Goal: Communication & Community: Share content

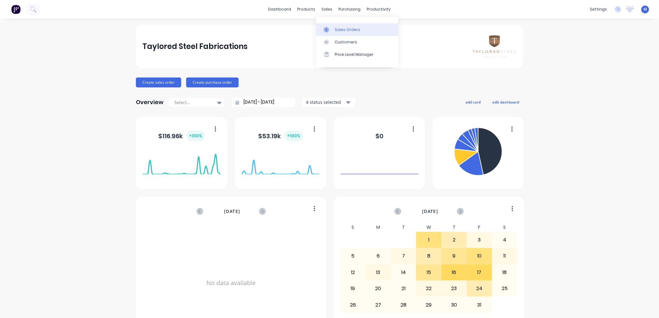
click at [332, 27] on div at bounding box center [327, 30] width 9 height 6
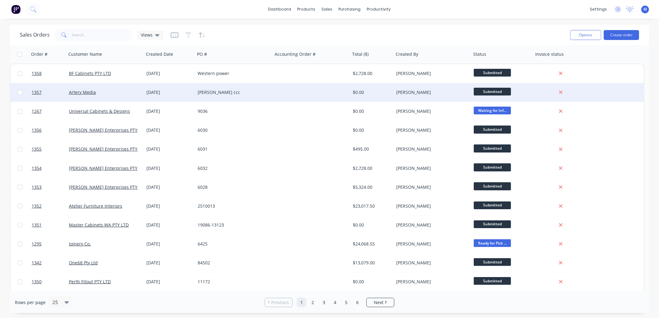
click at [162, 92] on div "[DATE]" at bounding box center [169, 92] width 46 height 6
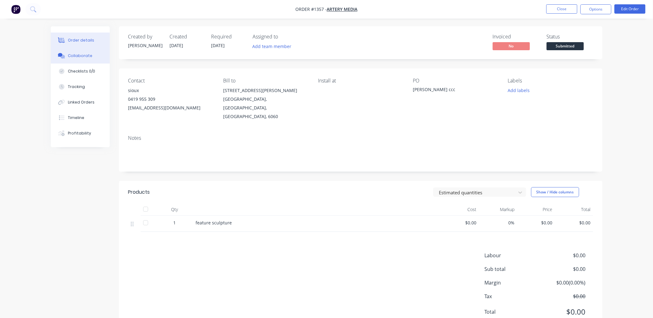
click at [88, 59] on button "Collaborate" at bounding box center [80, 56] width 59 height 16
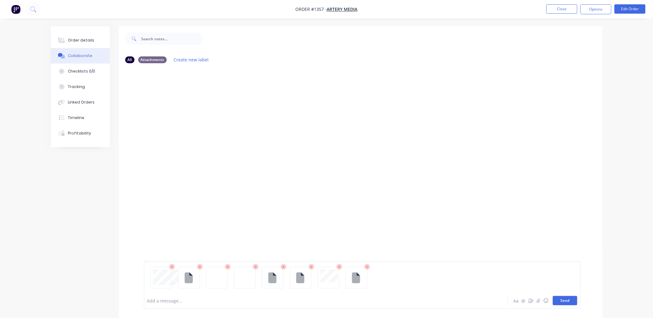
click at [569, 304] on button "Send" at bounding box center [565, 300] width 24 height 9
